Goal: Check status: Check status

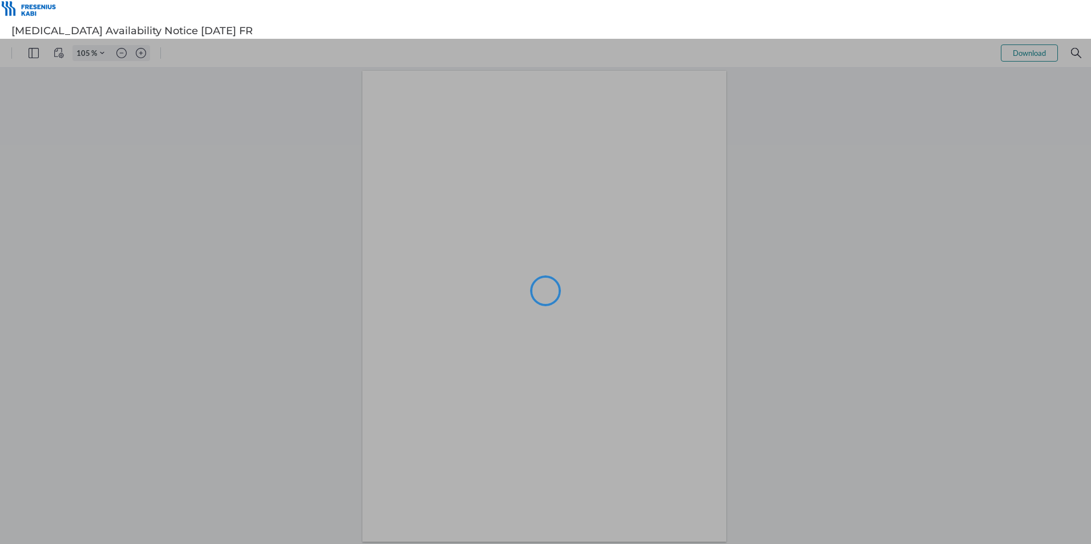
type input "105"
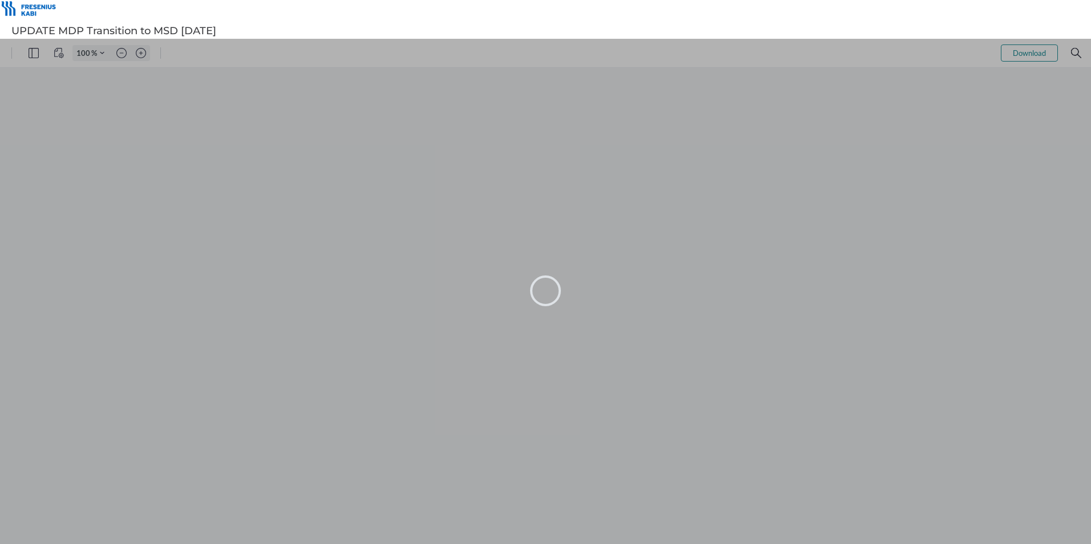
type input "105"
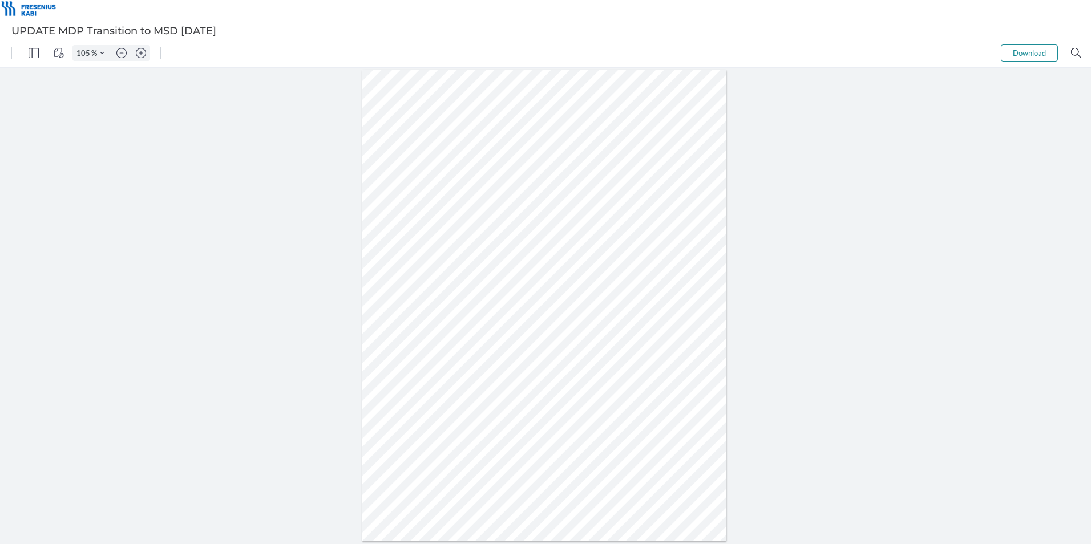
drag, startPoint x: 789, startPoint y: 151, endPoint x: 781, endPoint y: 151, distance: 8.0
click at [789, 152] on div at bounding box center [545, 306] width 1091 height 476
